Goal: Task Accomplishment & Management: Use online tool/utility

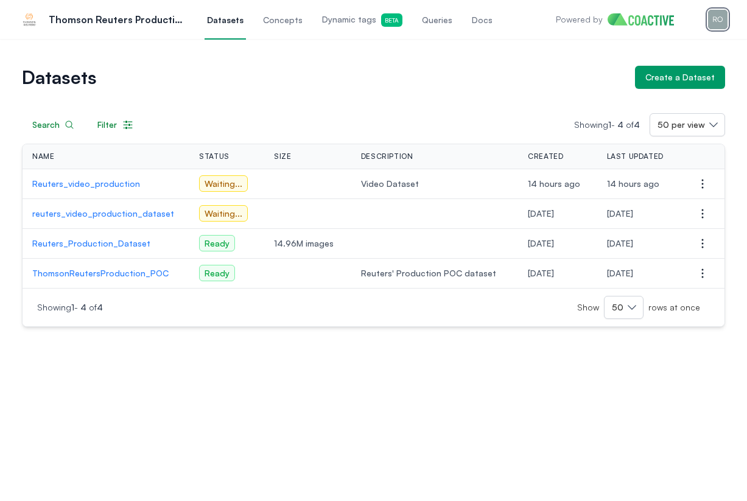
click at [717, 19] on img "button" at bounding box center [717, 19] width 19 height 19
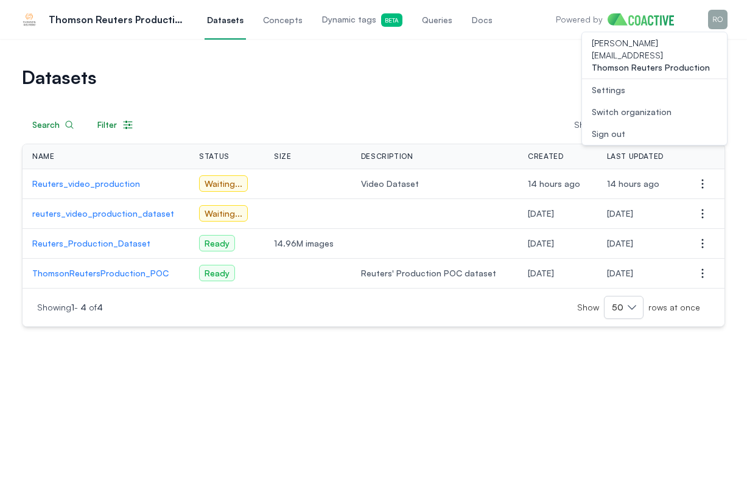
click at [650, 106] on div "Switch organization" at bounding box center [632, 112] width 80 height 12
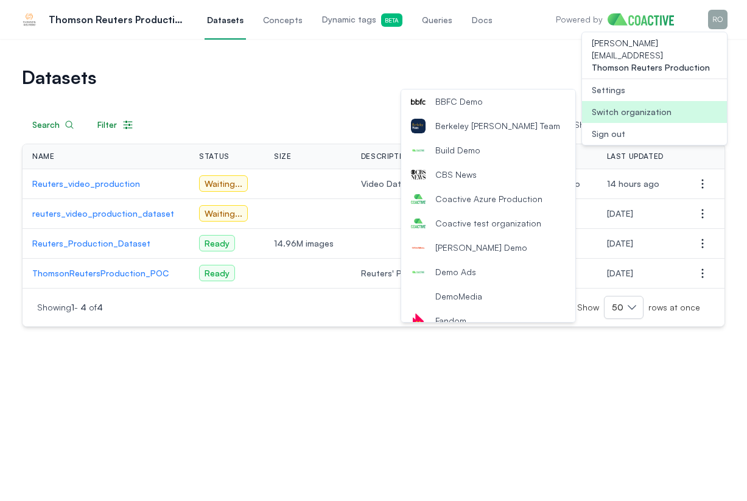
click at [488, 225] on span "Coactive test organization" at bounding box center [488, 223] width 106 height 12
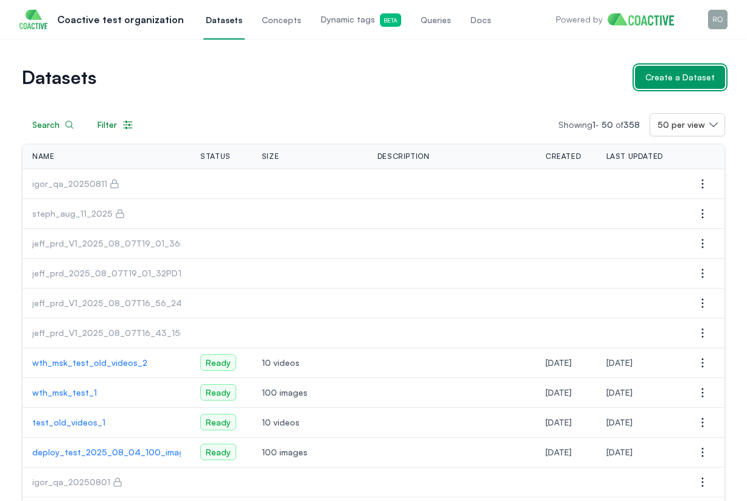
click at [670, 77] on div "Create a Dataset" at bounding box center [679, 77] width 69 height 12
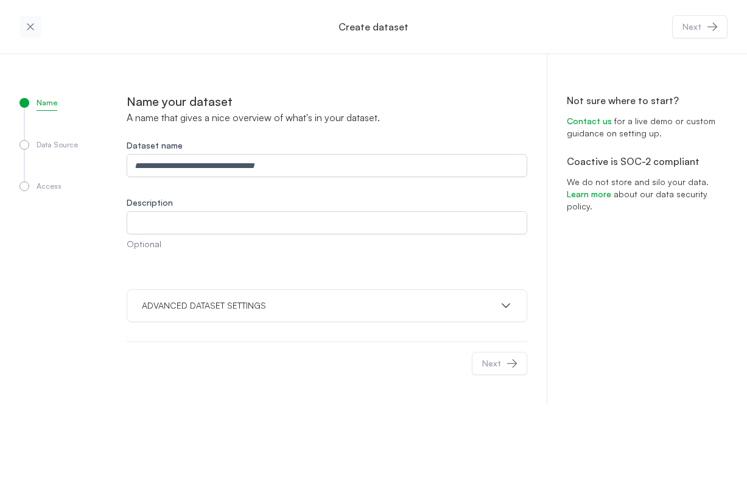
click at [35, 30] on icon "button" at bounding box center [30, 27] width 12 height 12
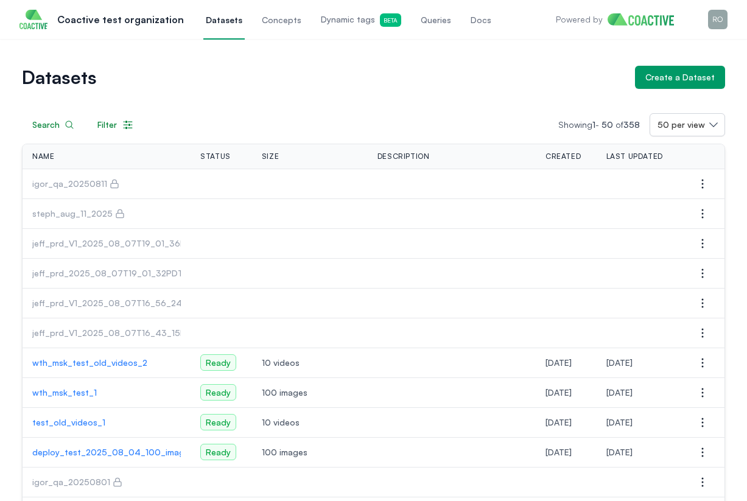
click at [518, 84] on h1 "Datasets" at bounding box center [323, 77] width 603 height 17
